Goal: Task Accomplishment & Management: Use online tool/utility

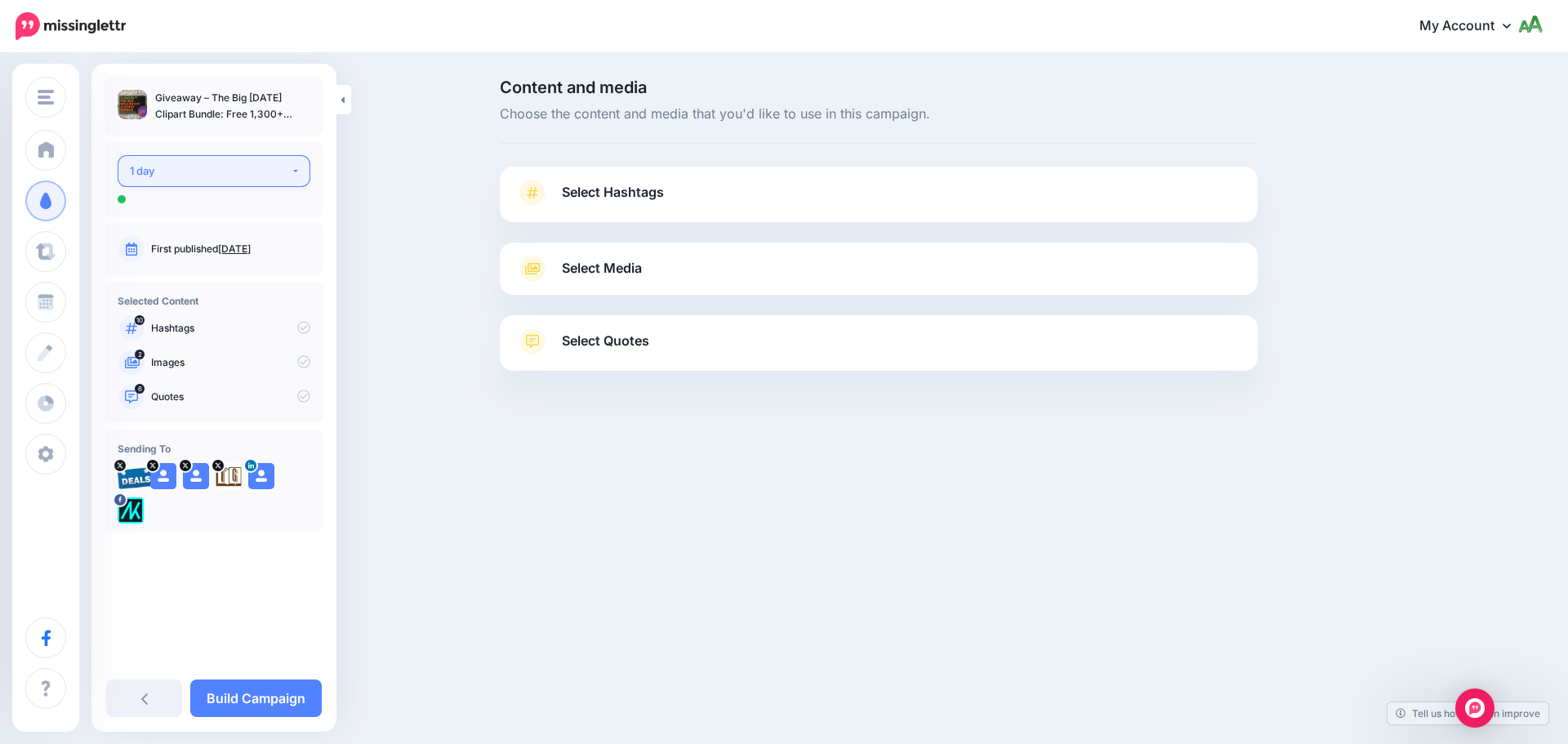
click at [235, 179] on div "1 day" at bounding box center [211, 171] width 161 height 19
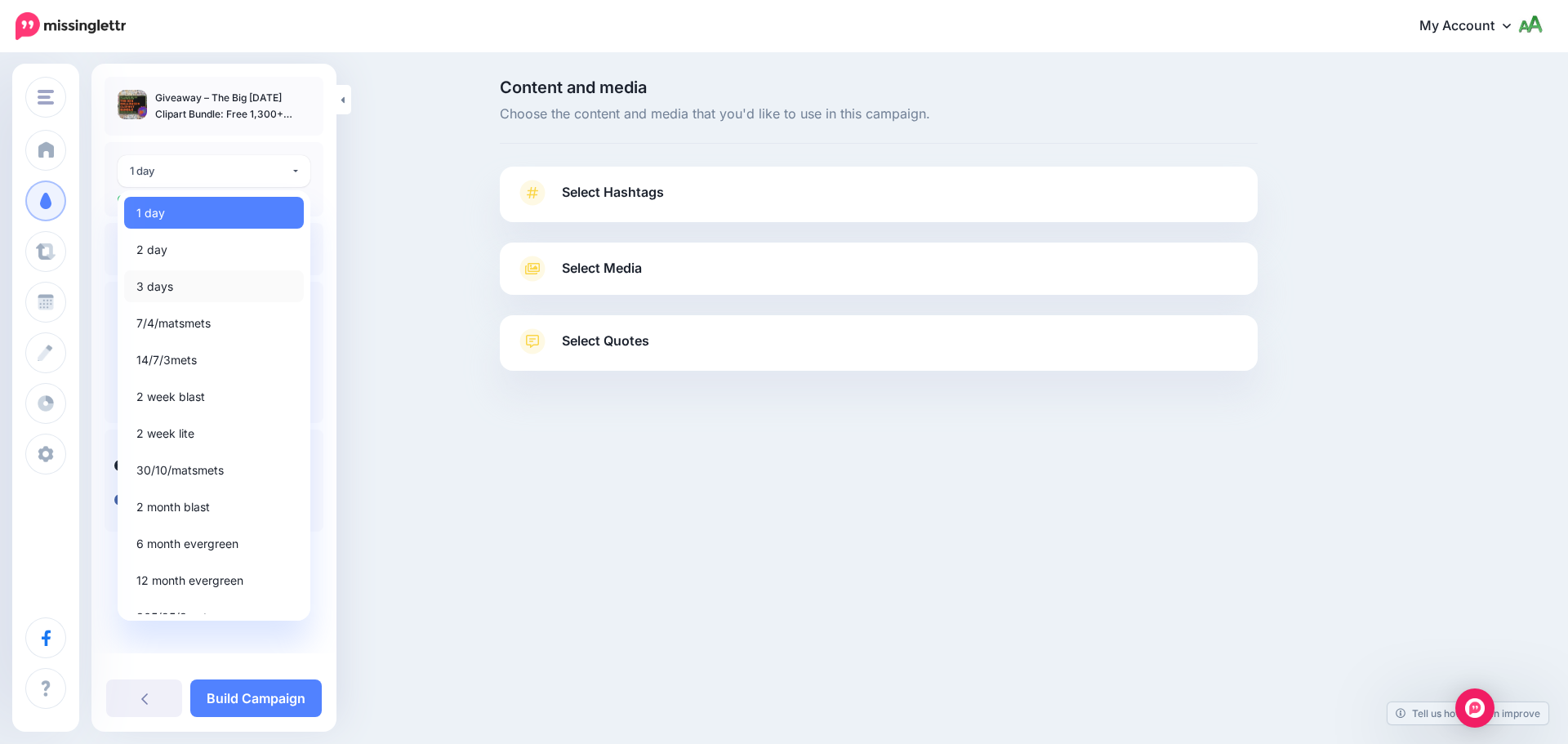
click at [178, 285] on link "3 days" at bounding box center [215, 285] width 180 height 32
select select "******"
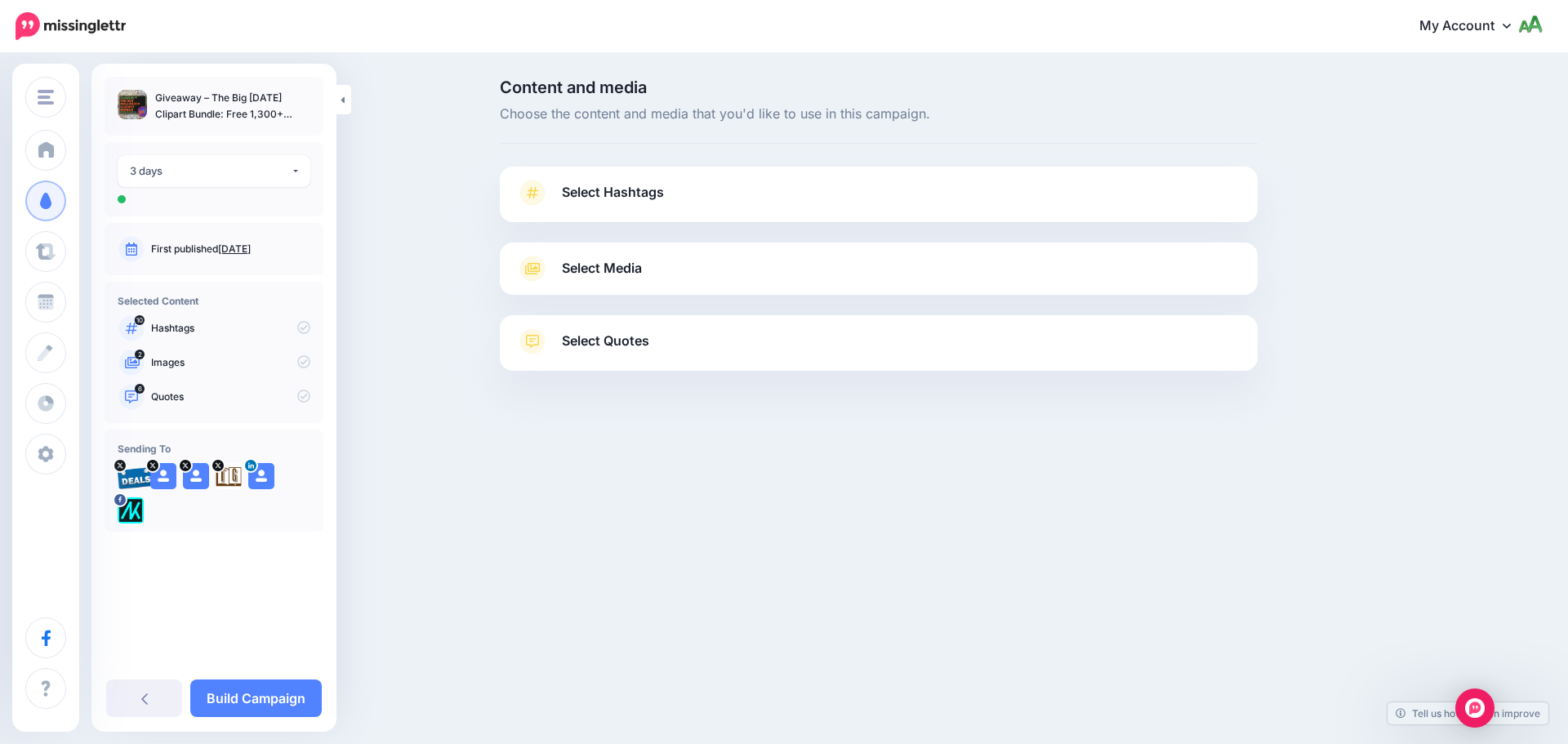
click at [613, 189] on span "Select Hashtags" at bounding box center [613, 192] width 102 height 22
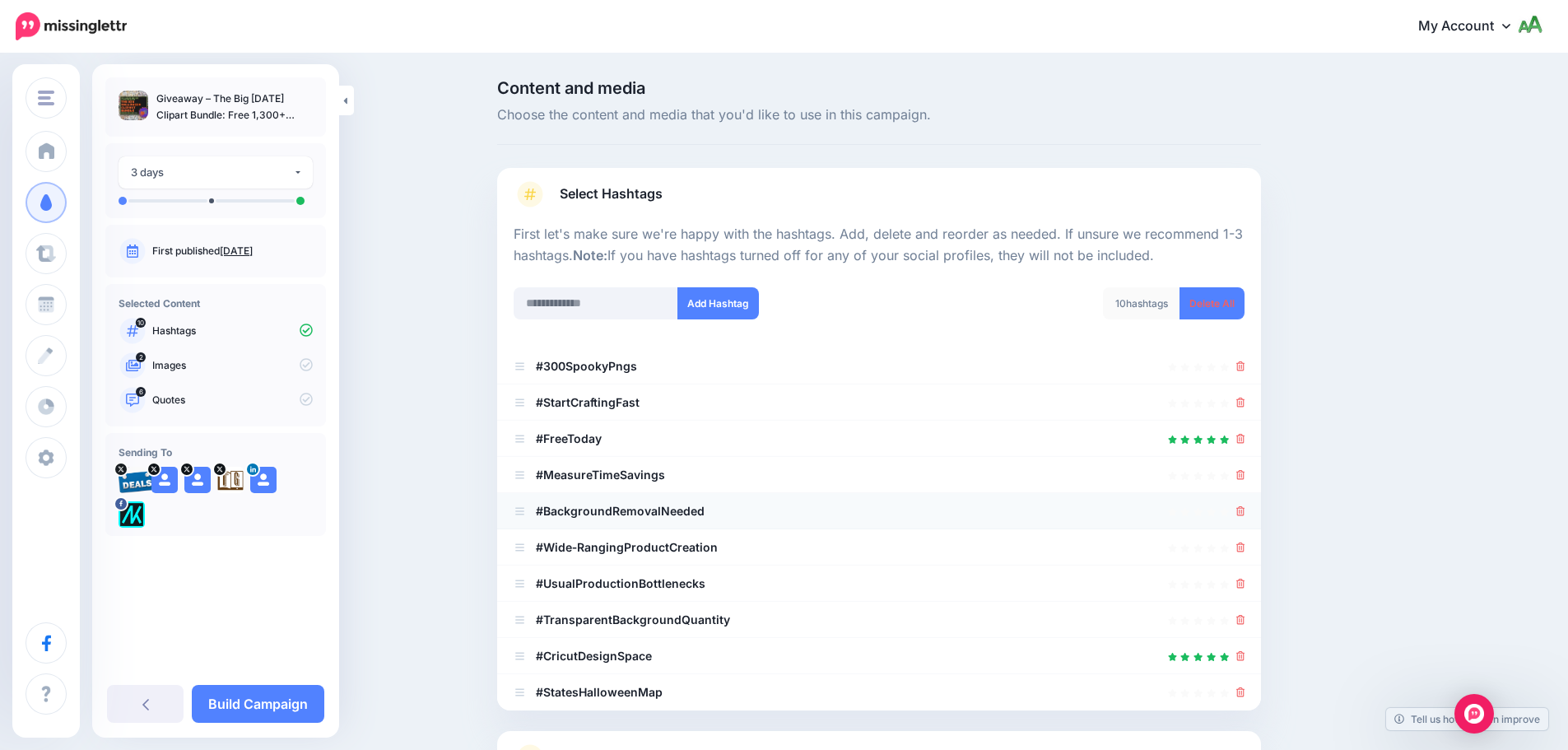
scroll to position [156, 0]
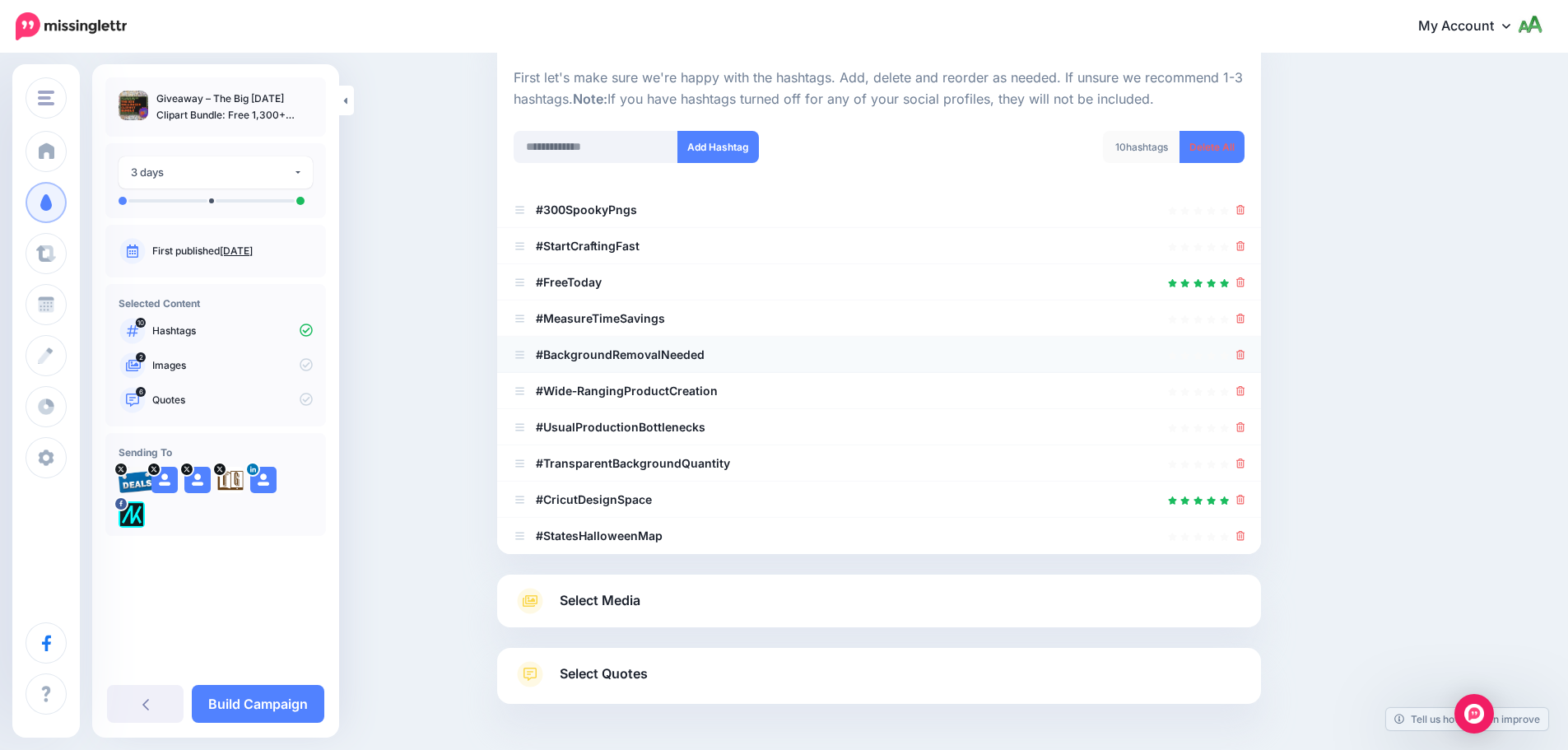
click at [1245, 361] on div at bounding box center [1240, 354] width 9 height 19
click at [1245, 207] on icon at bounding box center [1240, 209] width 9 height 10
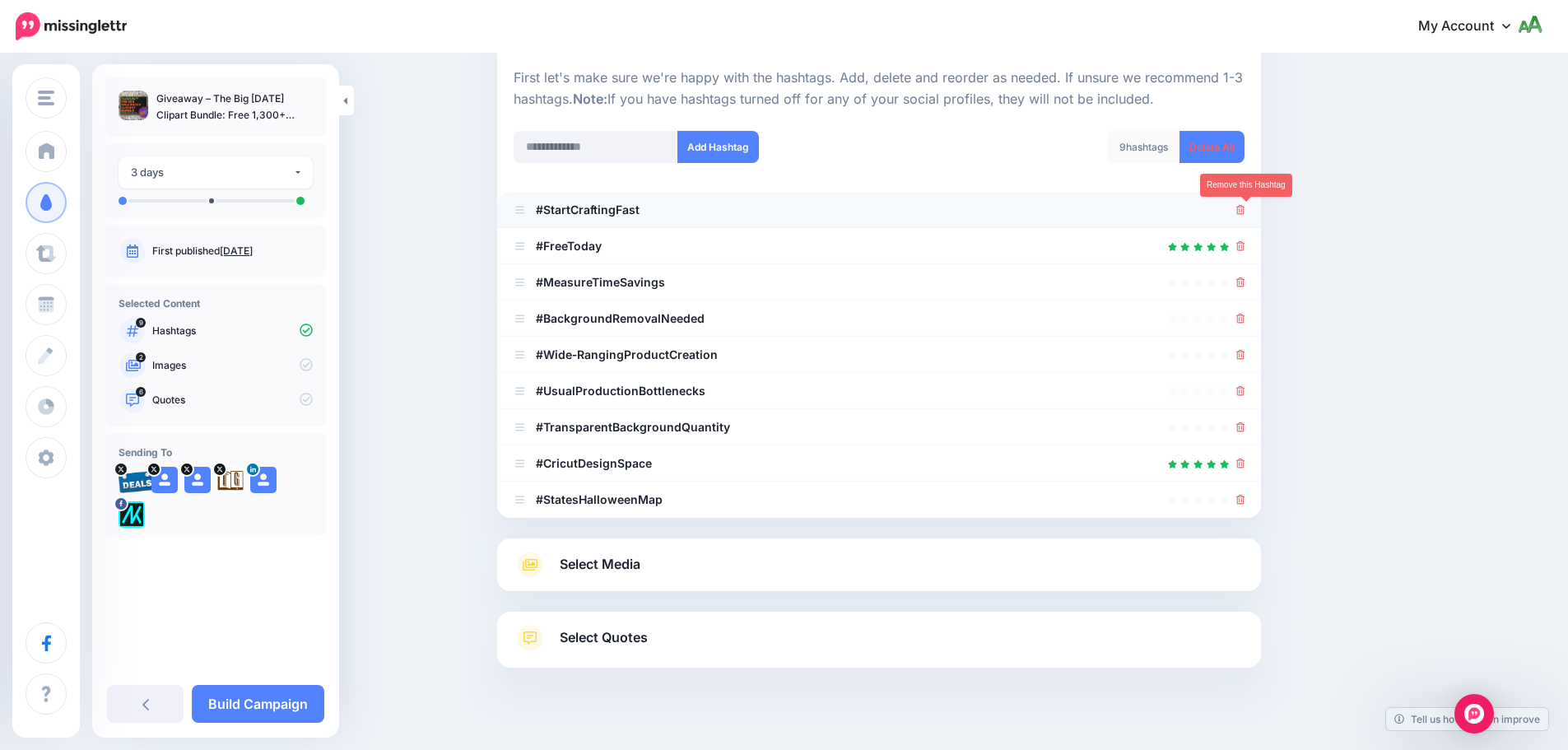
click at [1245, 209] on icon at bounding box center [1240, 209] width 9 height 10
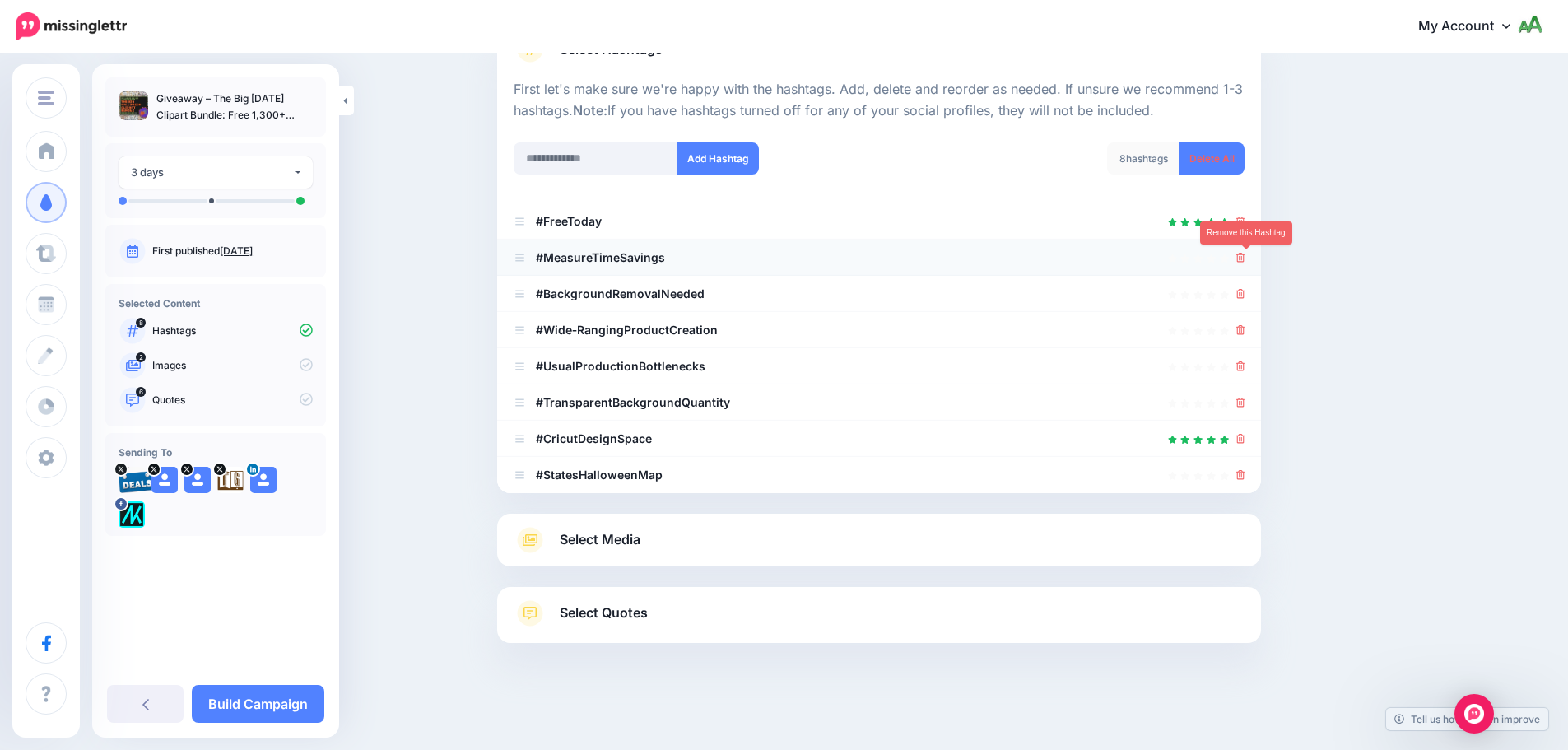
click at [1245, 260] on icon at bounding box center [1240, 258] width 9 height 10
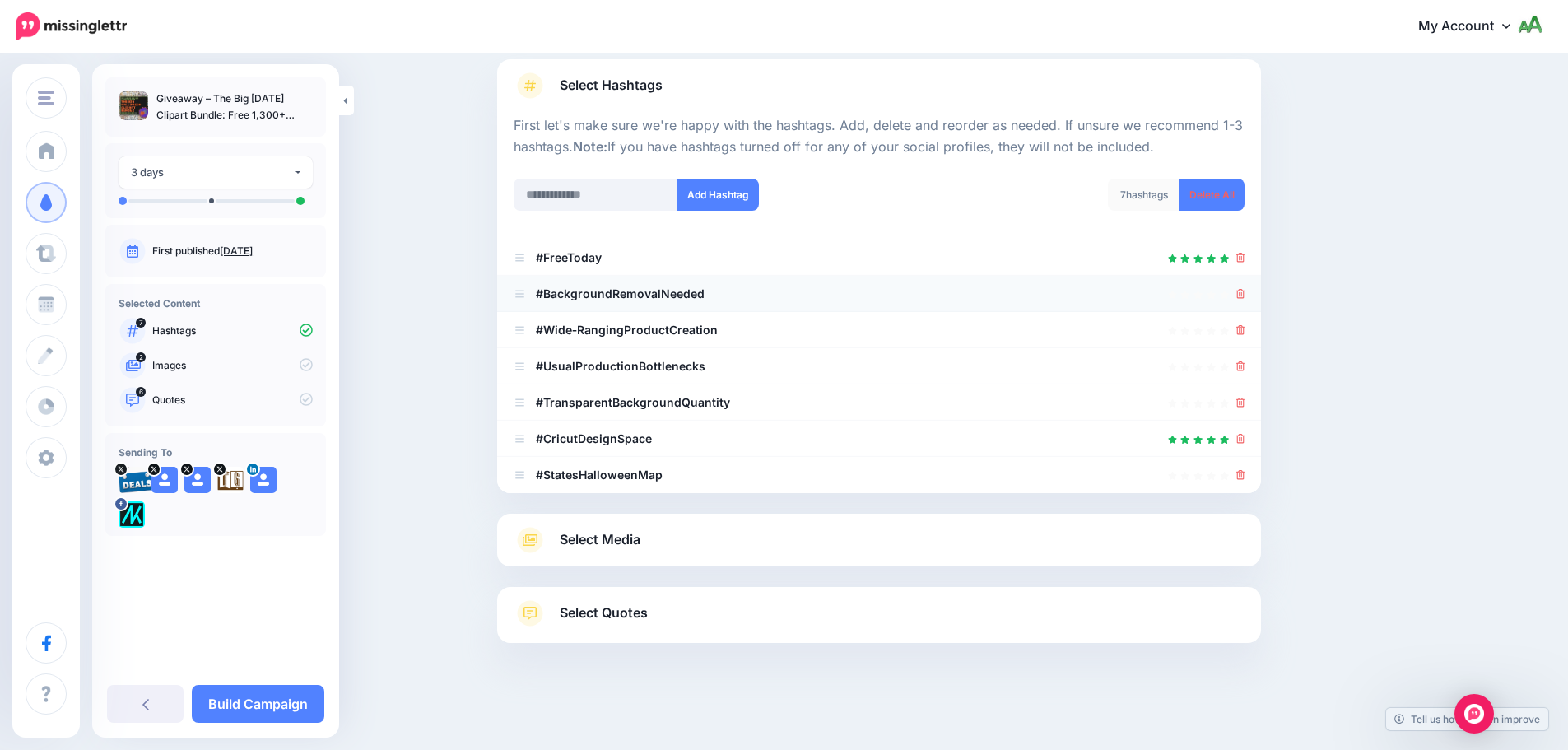
click at [1244, 293] on icon at bounding box center [1240, 293] width 9 height 10
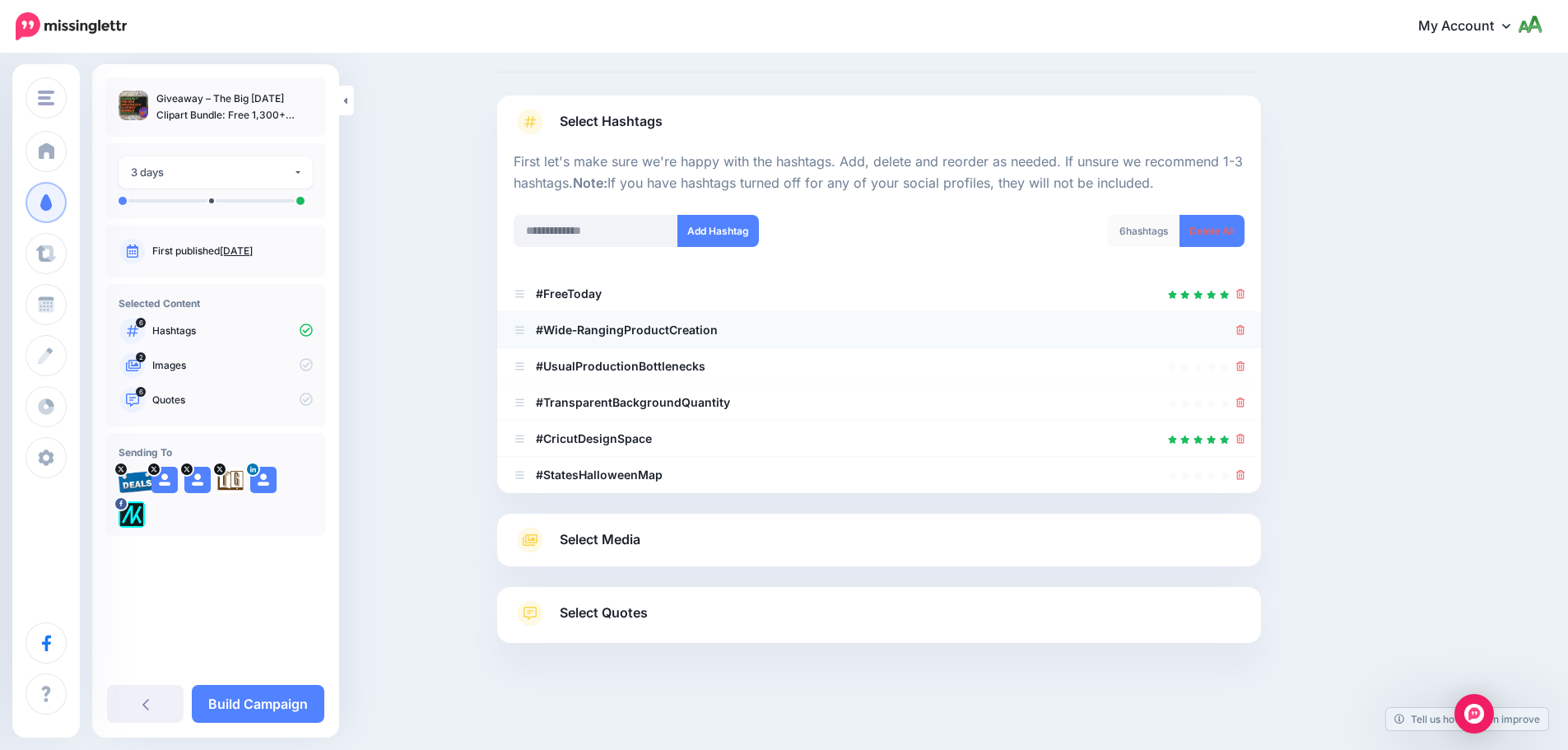
click at [1252, 331] on li "#Wide‑RangingProductCreation" at bounding box center [878, 330] width 763 height 37
click at [1245, 333] on icon at bounding box center [1240, 330] width 9 height 10
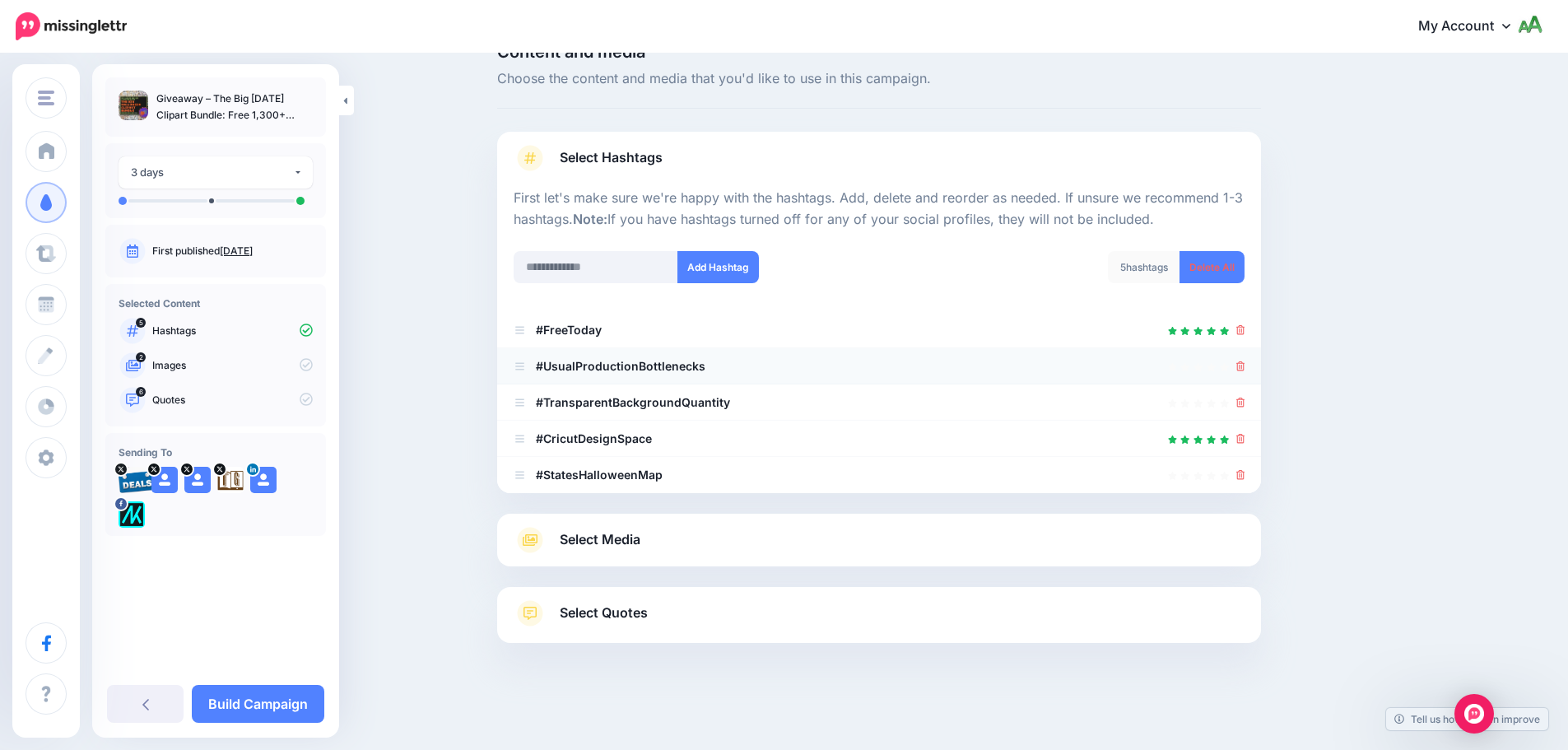
click at [1251, 365] on li "#UsualProductionBottlenecks" at bounding box center [878, 367] width 763 height 37
click at [1245, 373] on div at bounding box center [1240, 366] width 9 height 19
click at [1242, 366] on icon at bounding box center [1240, 366] width 9 height 10
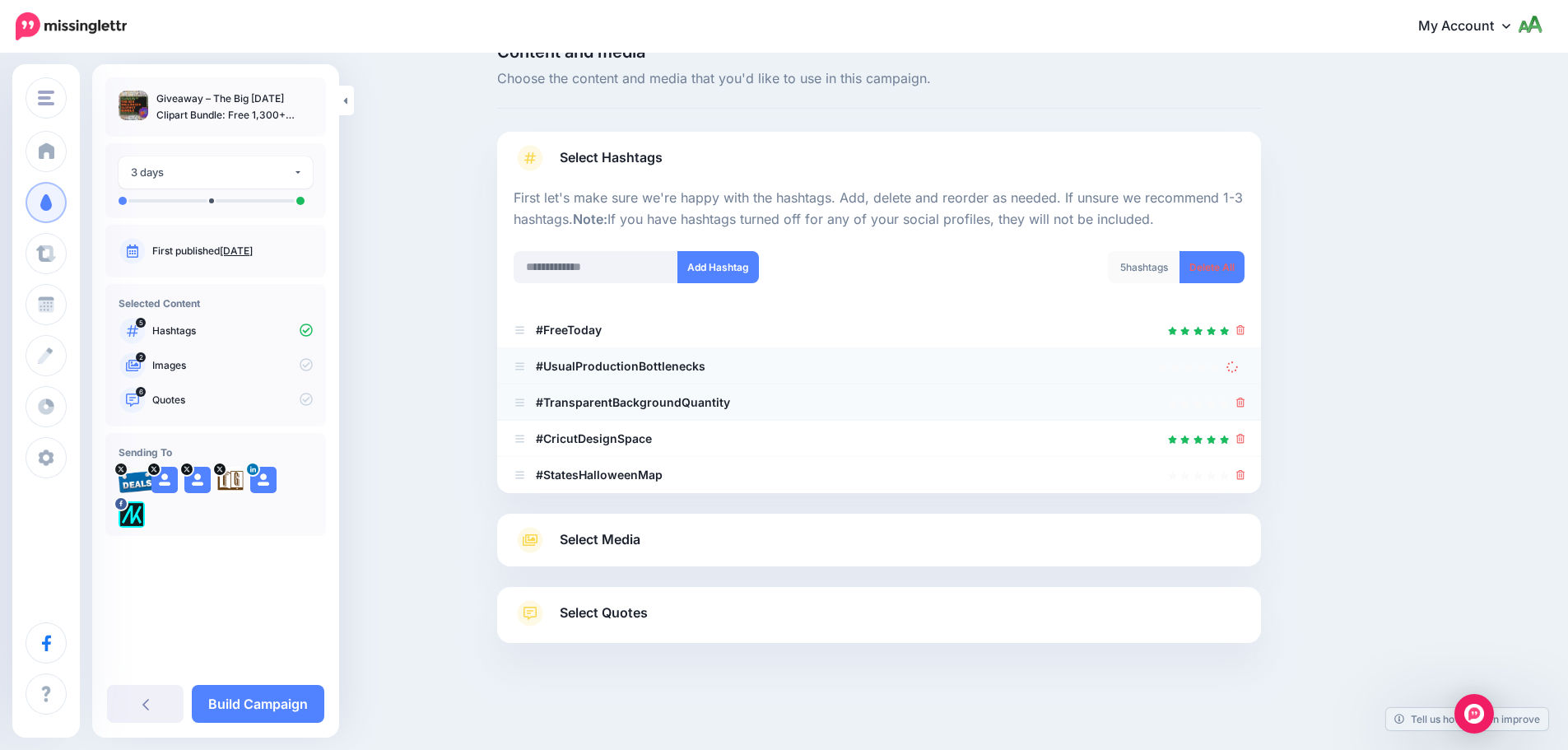
scroll to position [0, 0]
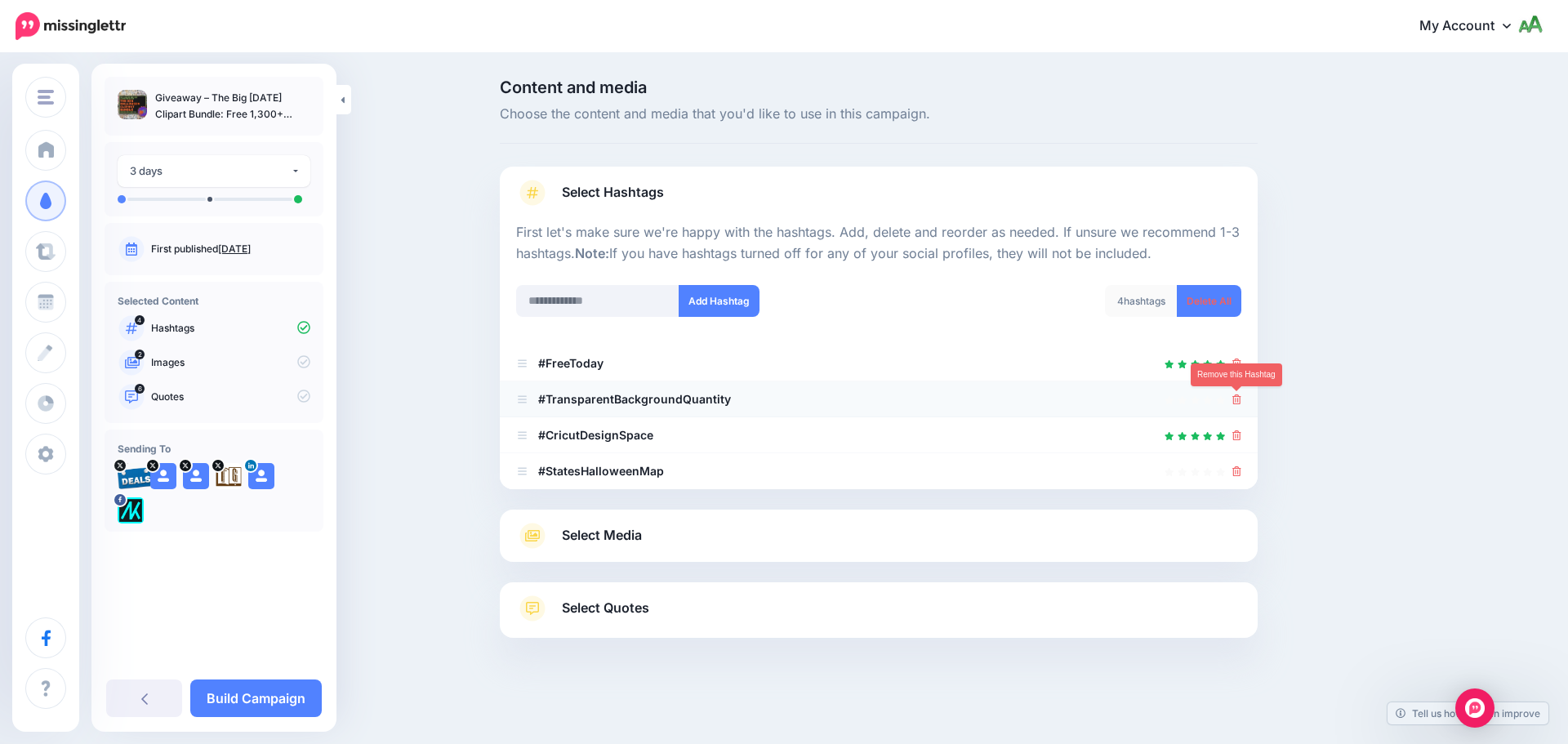
click at [1238, 399] on icon at bounding box center [1237, 399] width 9 height 10
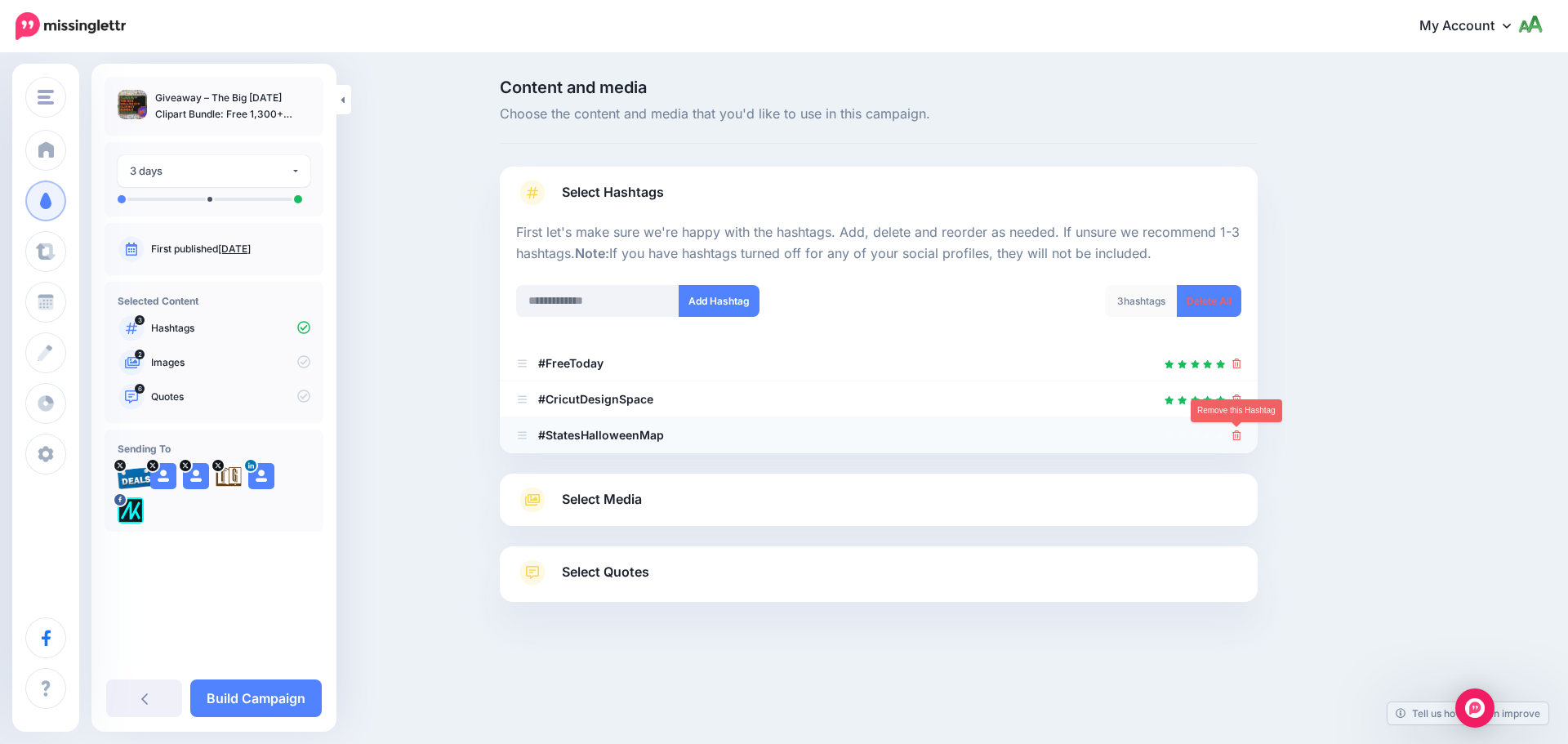
click at [1235, 434] on icon at bounding box center [1237, 435] width 9 height 10
click at [633, 300] on input "text" at bounding box center [598, 301] width 164 height 32
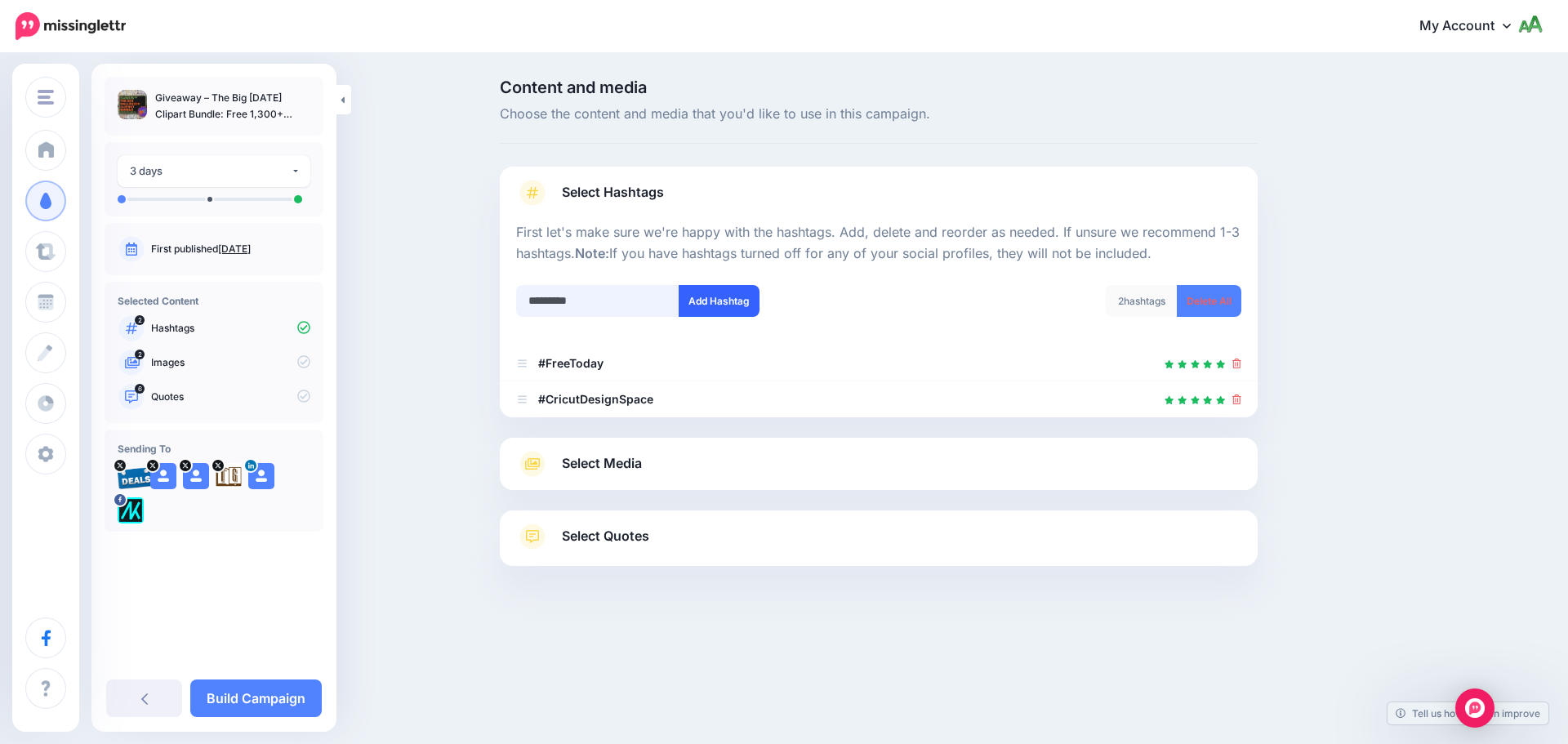
type input "*********"
click at [709, 315] on button "Add Hashtag" at bounding box center [719, 301] width 80 height 32
click at [673, 468] on link "Select Media" at bounding box center [878, 463] width 725 height 26
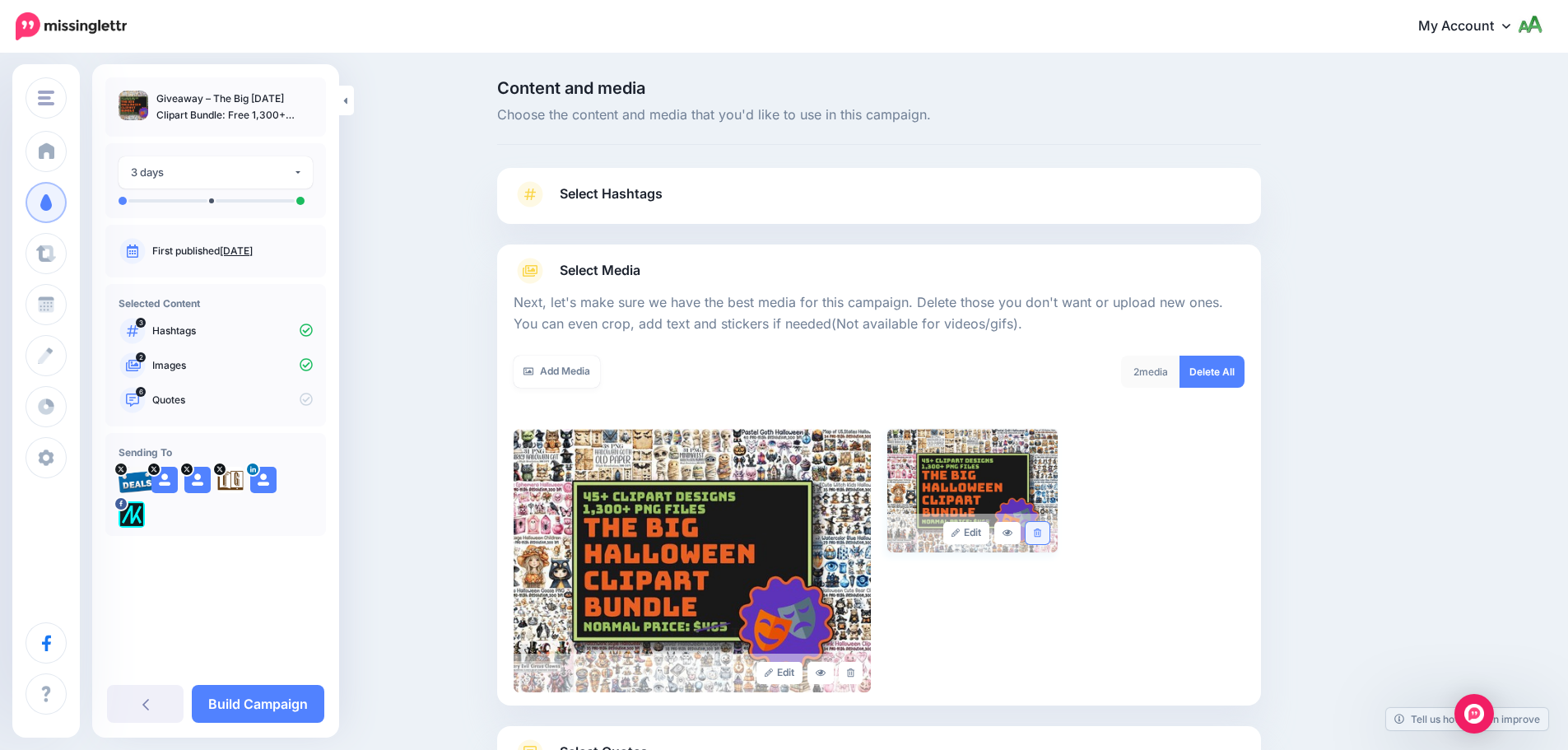
click at [1049, 530] on link at bounding box center [1037, 533] width 24 height 22
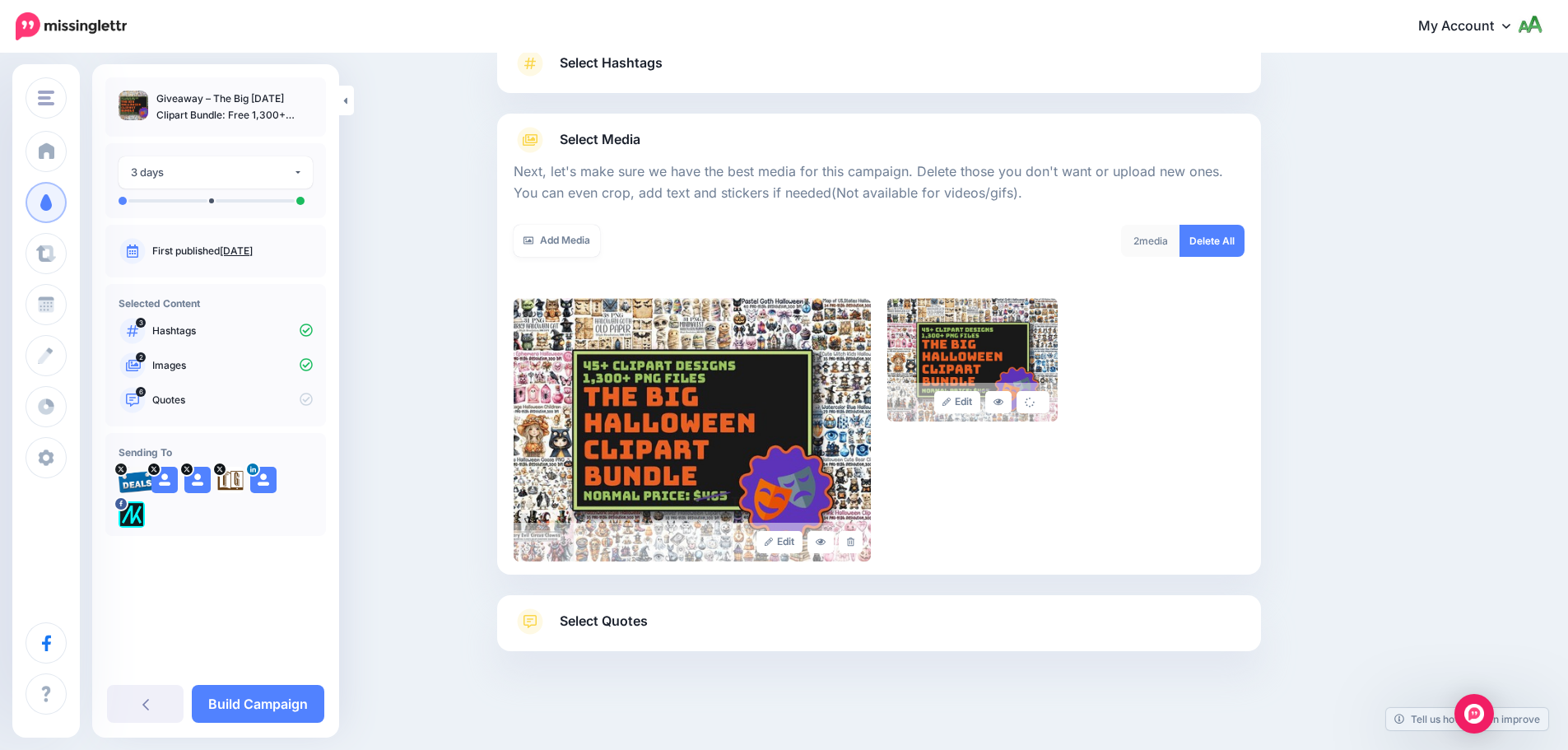
scroll to position [139, 0]
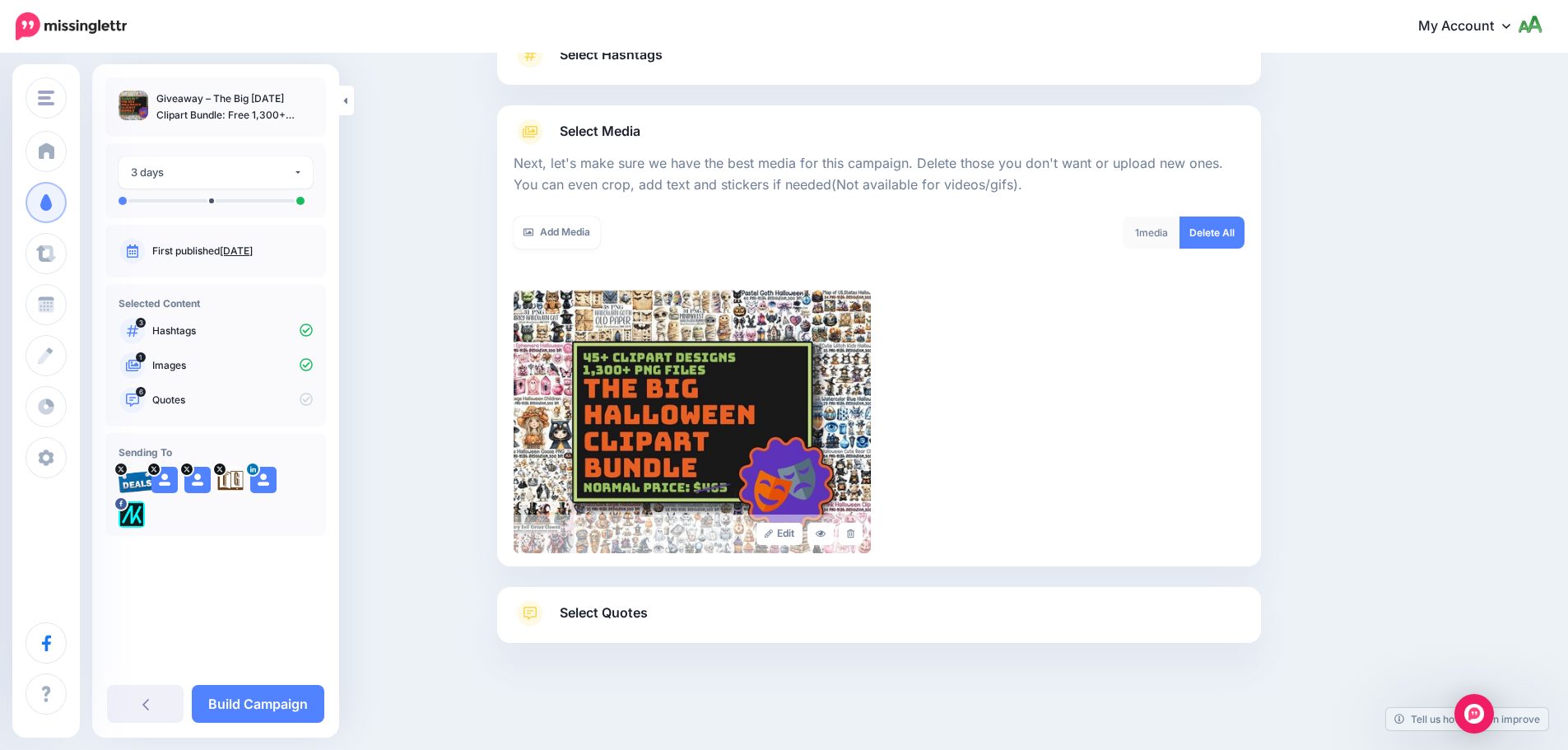
click at [728, 614] on link "Select Quotes" at bounding box center [878, 622] width 730 height 42
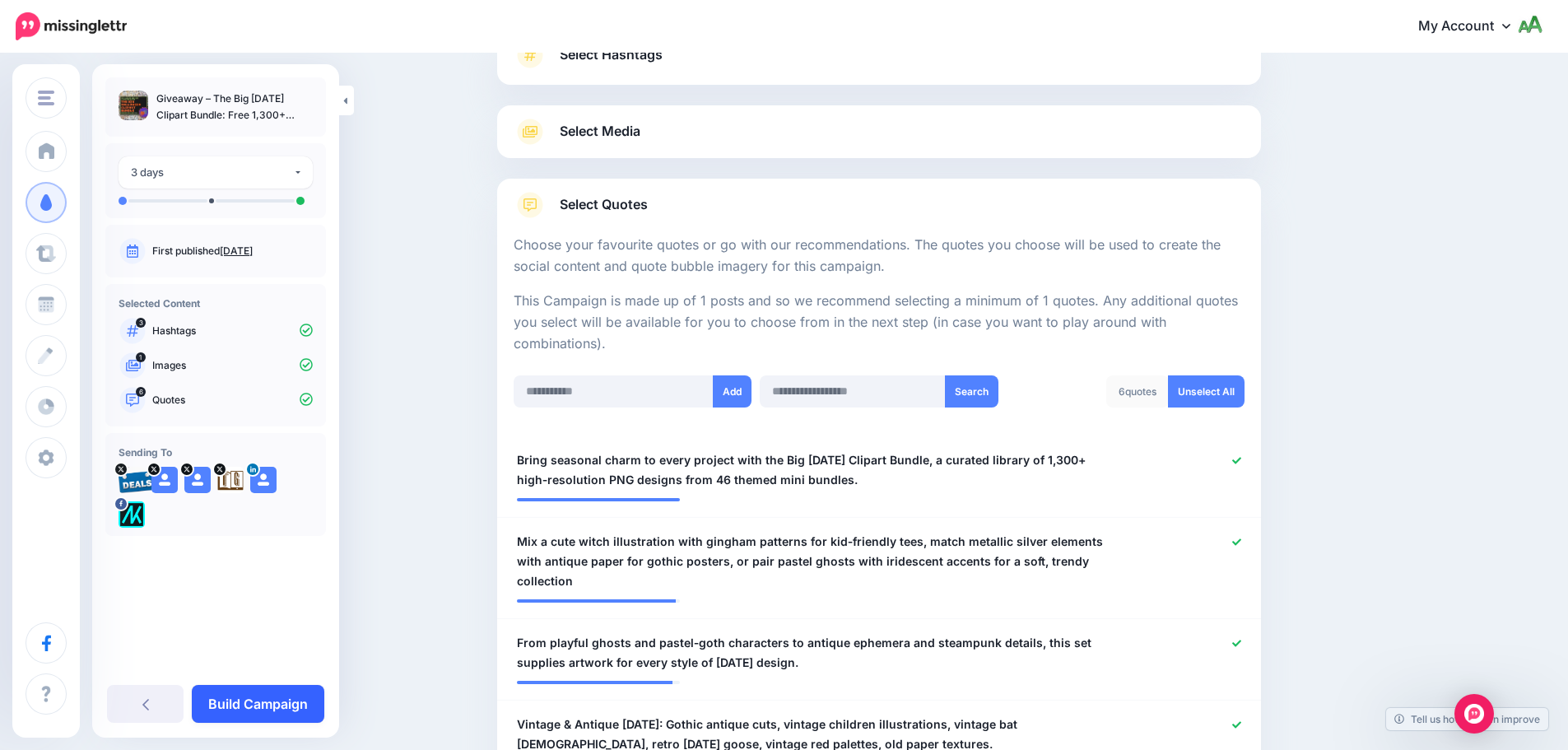
click at [251, 708] on link "Build Campaign" at bounding box center [258, 704] width 132 height 38
